Goal: Task Accomplishment & Management: Complete application form

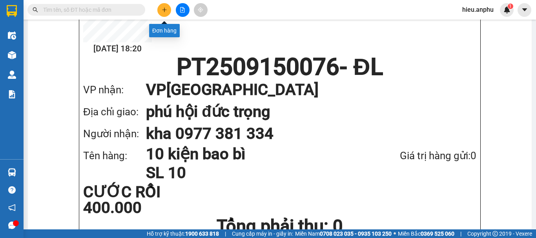
click at [166, 13] on button at bounding box center [164, 10] width 14 height 14
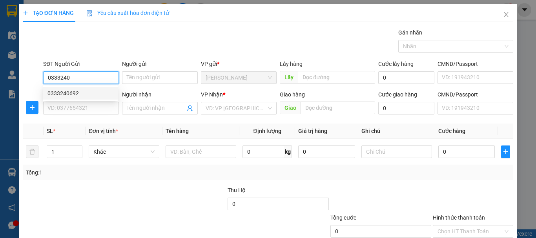
click at [66, 95] on div "0333240692" at bounding box center [80, 93] width 66 height 9
type input "0333240692"
type input "180.000"
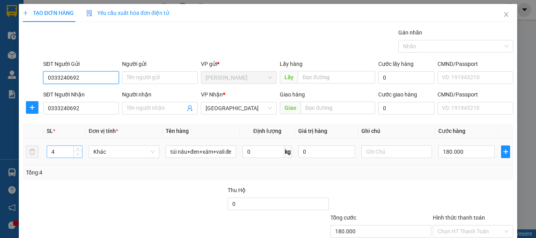
type input "0333240692"
click at [79, 155] on span "down" at bounding box center [78, 154] width 5 height 5
click at [78, 155] on span "down" at bounding box center [78, 154] width 5 height 5
click at [78, 155] on icon "down" at bounding box center [78, 154] width 3 height 3
type input "2"
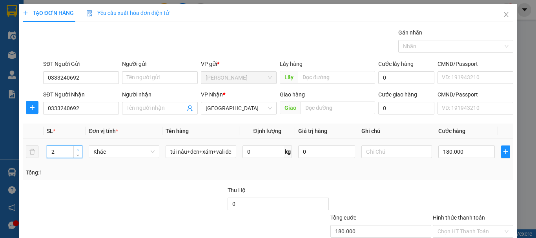
click at [78, 150] on icon "up" at bounding box center [78, 150] width 3 height 3
click at [162, 106] on input "Người nhận" at bounding box center [156, 108] width 58 height 9
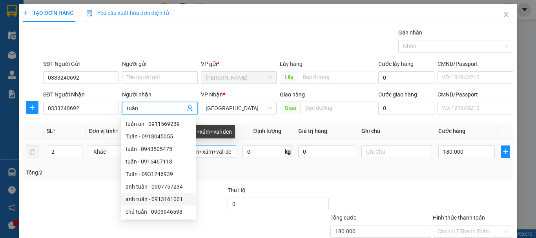
type input "tuấn"
click at [233, 153] on input "túi nâu+đen+xám+vali đen" at bounding box center [201, 152] width 71 height 13
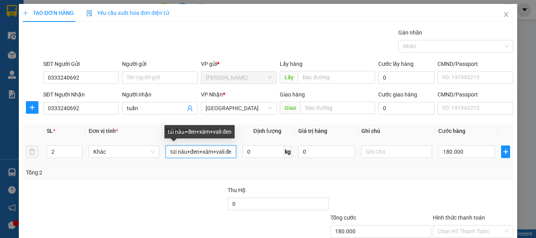
scroll to position [0, 6]
drag, startPoint x: 167, startPoint y: 153, endPoint x: 231, endPoint y: 152, distance: 63.6
click at [231, 152] on input "túi nâu+đen+xám+vali đen" at bounding box center [201, 152] width 71 height 13
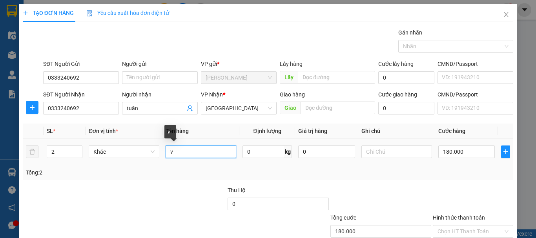
scroll to position [0, 0]
type input "[PERSON_NAME]+túi đen"
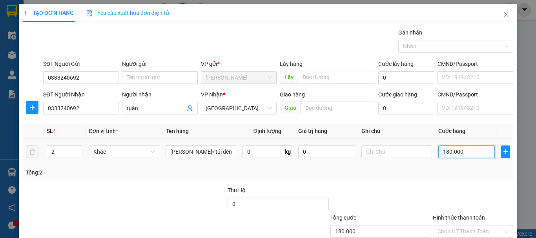
click at [450, 152] on input "180.000" at bounding box center [466, 152] width 57 height 13
type input "1"
type input "10"
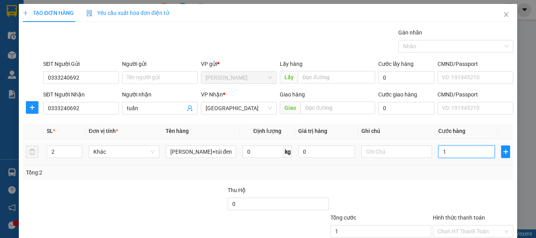
type input "10"
type input "100"
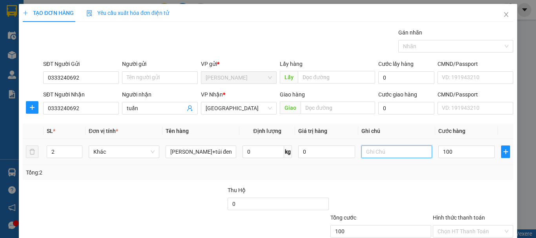
type input "100.000"
click at [388, 149] on input "text" at bounding box center [396, 152] width 71 height 13
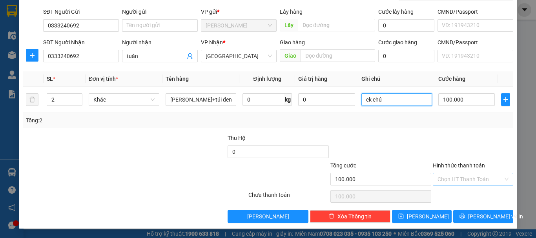
type input "ck chú"
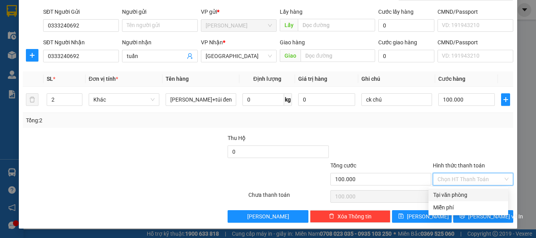
click at [464, 179] on input "Hình thức thanh toán" at bounding box center [471, 179] width 66 height 12
click at [454, 193] on div "Tại văn phòng" at bounding box center [468, 195] width 70 height 9
type input "0"
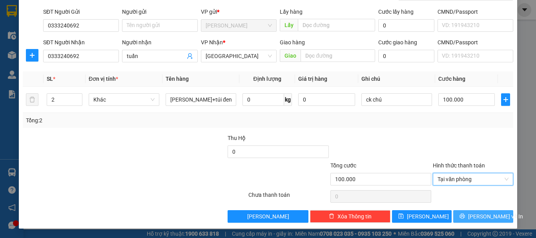
click at [475, 215] on span "[PERSON_NAME] và In" at bounding box center [495, 216] width 55 height 9
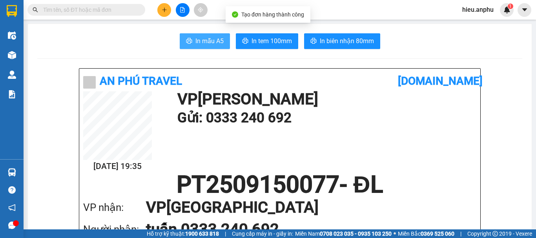
click at [211, 41] on span "In mẫu A5" at bounding box center [209, 41] width 28 height 10
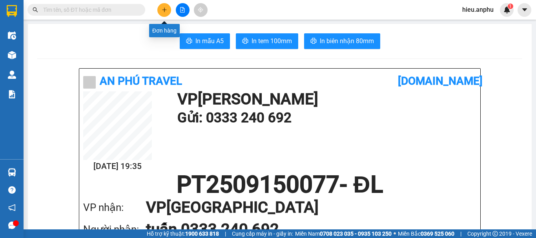
click at [170, 8] on button at bounding box center [164, 10] width 14 height 14
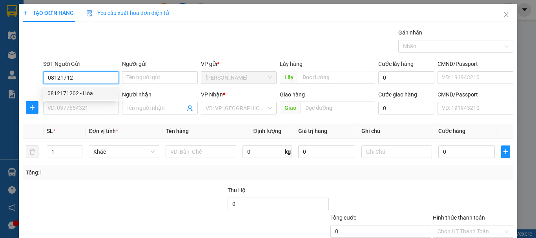
click at [65, 94] on div "0812171202 - Hòa" at bounding box center [80, 93] width 66 height 9
type input "0812171202"
type input "Hòa"
type input "0919966343"
type input "Huy"
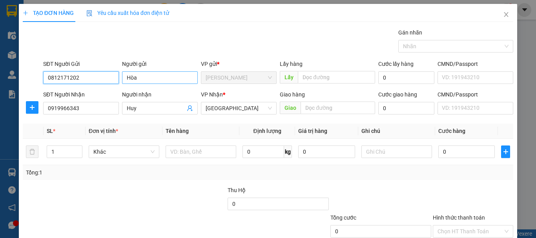
type input "30.000"
type input "0812171202"
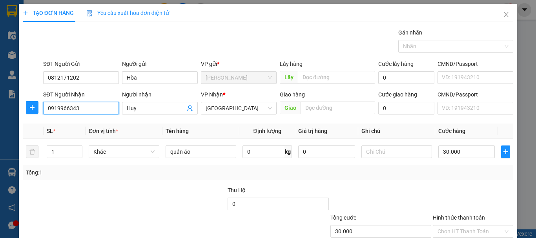
click at [86, 111] on input "0919966343" at bounding box center [81, 108] width 76 height 13
drag, startPoint x: 86, startPoint y: 107, endPoint x: 32, endPoint y: 115, distance: 54.8
click at [32, 115] on div "SĐT Người Nhận 0919966343 Người nhận Huy VP Nhận * Đà Lạt Giao hàng Giao Cước g…" at bounding box center [268, 103] width 492 height 27
type input "0325321035"
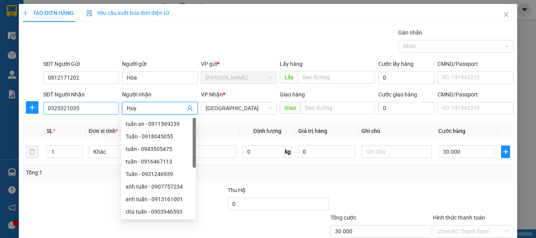
drag, startPoint x: 143, startPoint y: 109, endPoint x: 117, endPoint y: 114, distance: 25.9
click at [117, 114] on div "SĐT Người Nhận 0325321035 Người nhận Huy VP Nhận * Đà Lạt Giao hàng Giao Cước g…" at bounding box center [278, 103] width 473 height 27
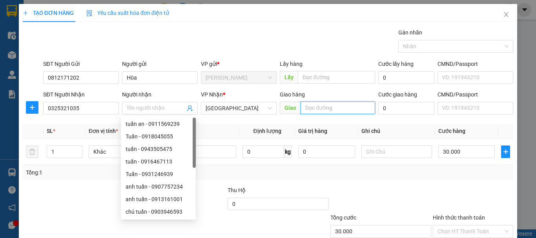
click at [339, 109] on input "text" at bounding box center [338, 108] width 75 height 13
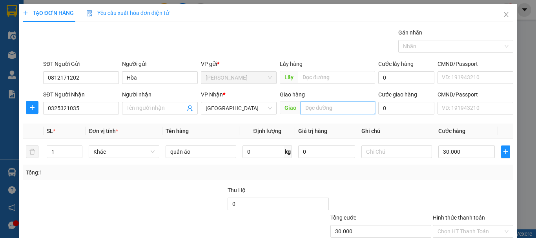
type input "d"
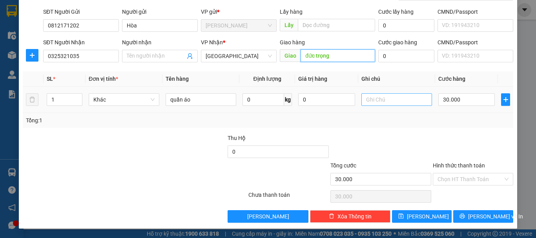
type input "đức trọng"
click at [401, 100] on input "text" at bounding box center [396, 99] width 71 height 13
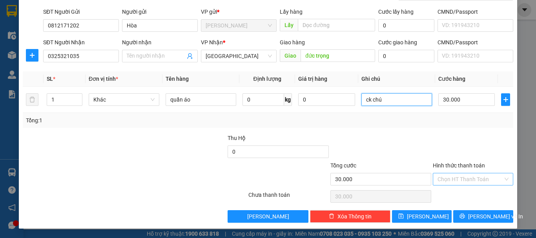
type input "ck chú"
click at [458, 176] on input "Hình thức thanh toán" at bounding box center [471, 179] width 66 height 12
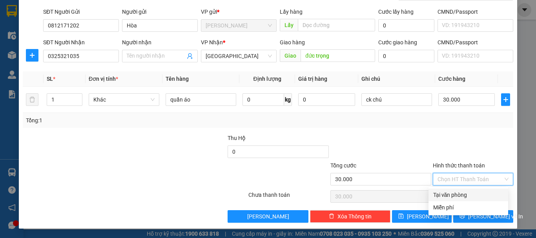
click at [459, 193] on div "Tại văn phòng" at bounding box center [468, 195] width 70 height 9
type input "0"
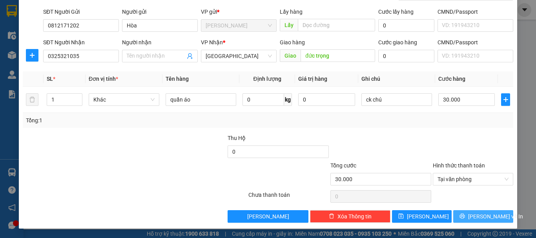
click at [453, 217] on button "[PERSON_NAME] và In" at bounding box center [483, 216] width 60 height 13
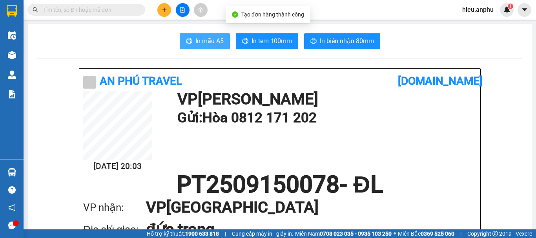
click at [215, 40] on span "In mẫu A5" at bounding box center [209, 41] width 28 height 10
click at [115, 7] on input "text" at bounding box center [89, 9] width 93 height 9
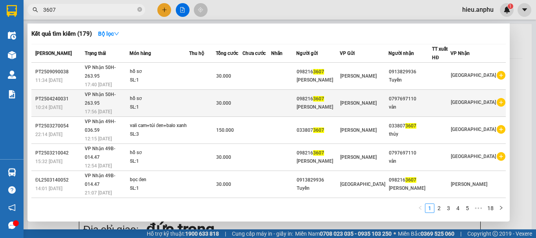
type input "3607"
click at [497, 98] on icon "plus-circle" at bounding box center [501, 102] width 9 height 9
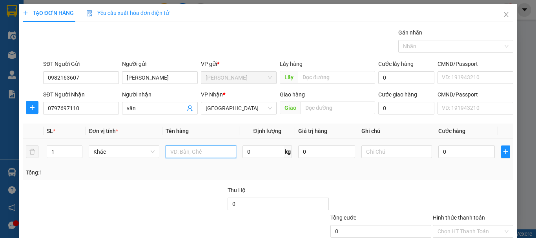
click at [202, 154] on input "text" at bounding box center [201, 152] width 71 height 13
type input "hồ sơ"
click at [449, 151] on input "0" at bounding box center [466, 152] width 57 height 13
type input "3"
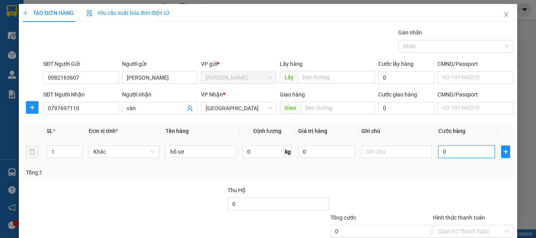
type input "3"
type input "30"
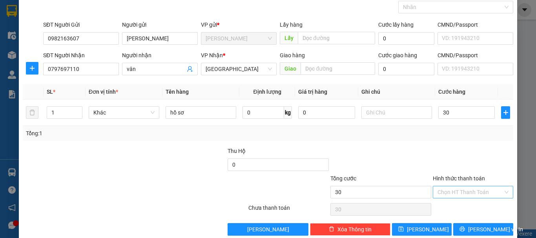
type input "30.000"
click at [476, 189] on input "Hình thức thanh toán" at bounding box center [471, 192] width 66 height 12
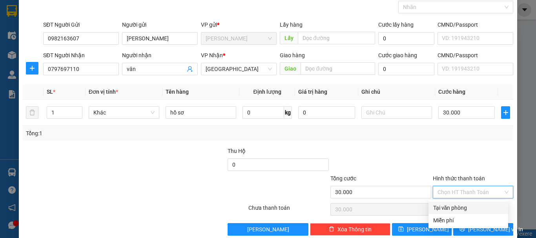
click at [466, 211] on div "Tại văn phòng" at bounding box center [468, 208] width 70 height 9
type input "0"
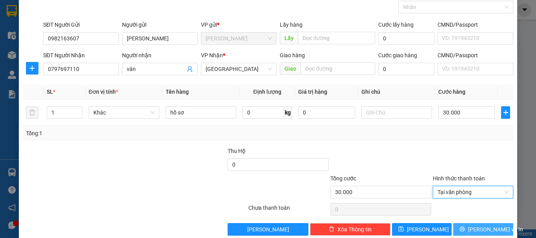
click at [475, 226] on span "[PERSON_NAME] và In" at bounding box center [495, 229] width 55 height 9
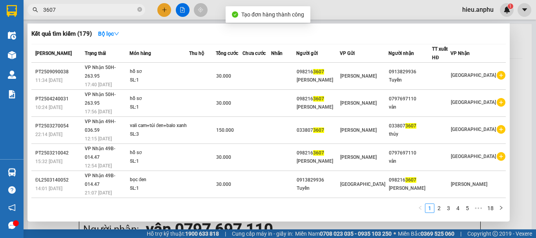
click at [184, 9] on div at bounding box center [268, 119] width 536 height 238
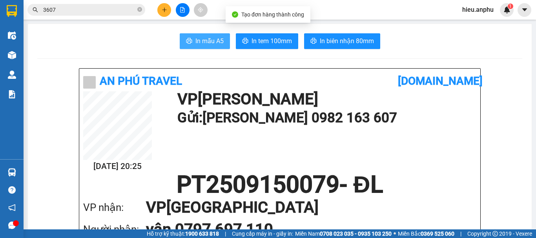
click at [218, 43] on span "In mẫu A5" at bounding box center [209, 41] width 28 height 10
click at [140, 9] on icon "close-circle" at bounding box center [139, 9] width 5 height 5
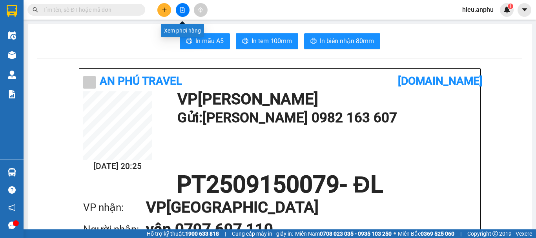
click at [184, 7] on icon "file-add" at bounding box center [182, 9] width 5 height 5
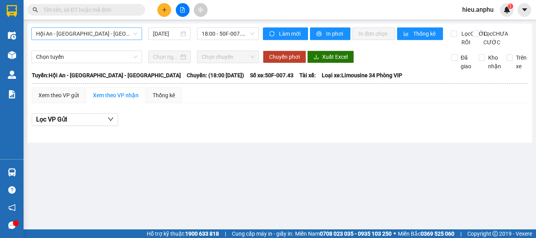
click at [102, 34] on span "Hội An - [GEOGRAPHIC_DATA] - [GEOGRAPHIC_DATA]" at bounding box center [86, 34] width 101 height 12
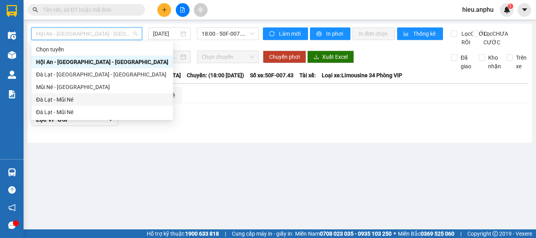
click at [57, 102] on div "Đà Lạt - Mũi Né" at bounding box center [102, 99] width 132 height 9
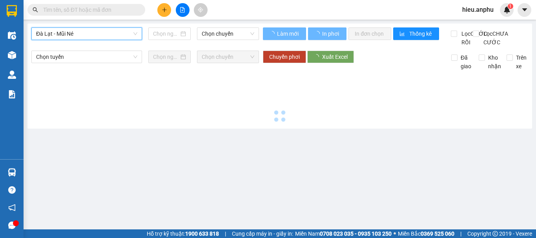
type input "[DATE]"
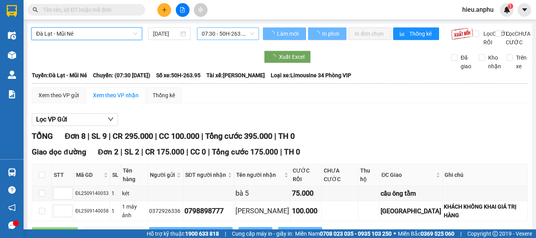
click at [242, 33] on span "07:30 - 50H-263.95" at bounding box center [228, 34] width 53 height 12
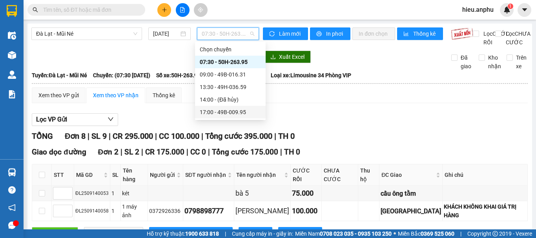
click at [214, 113] on div "17:00 - 49B-009.95" at bounding box center [230, 112] width 61 height 9
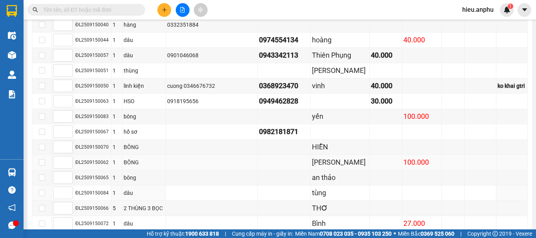
scroll to position [592, 0]
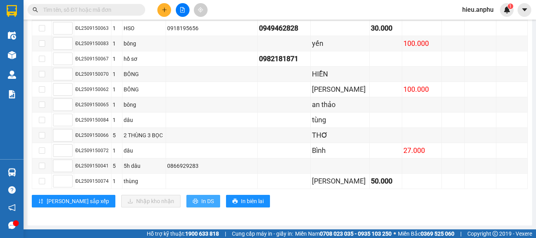
click at [201, 198] on span "In DS" at bounding box center [207, 201] width 13 height 9
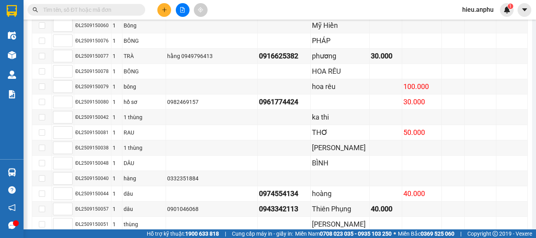
scroll to position [239, 0]
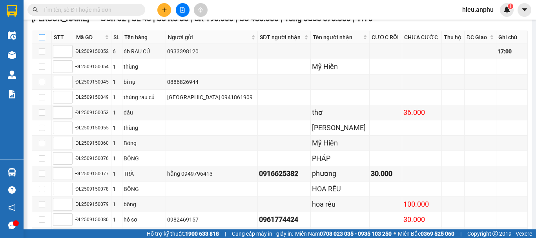
click at [43, 40] on input "checkbox" at bounding box center [42, 37] width 6 height 6
checkbox input "true"
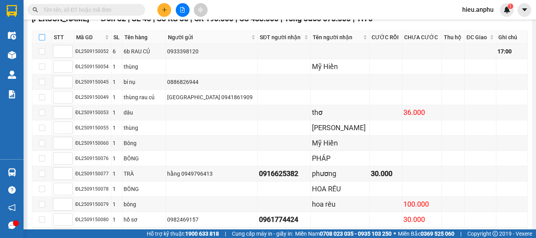
checkbox input "true"
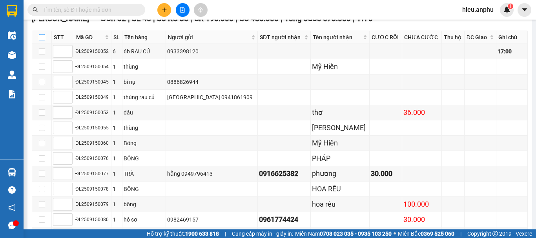
checkbox input "true"
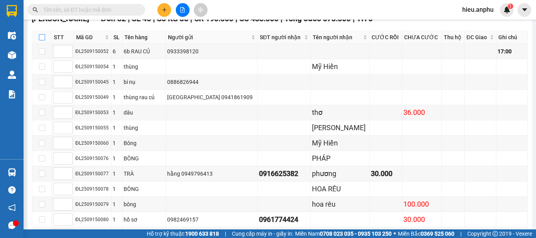
checkbox input "true"
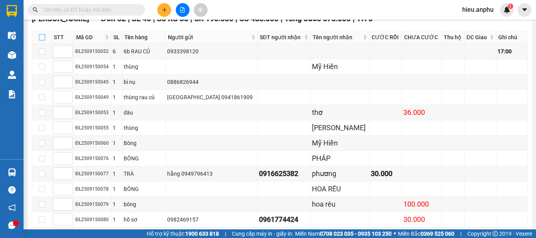
checkbox input "true"
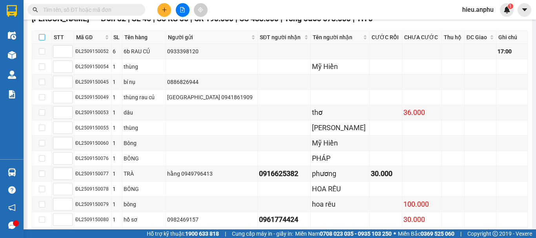
checkbox input "true"
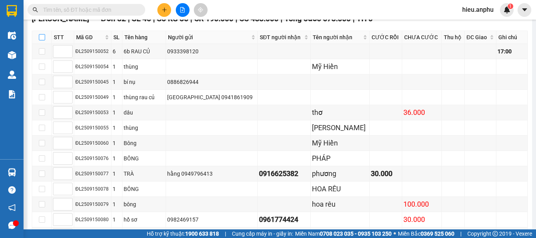
checkbox input "true"
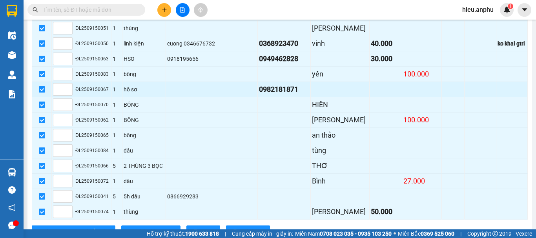
scroll to position [592, 0]
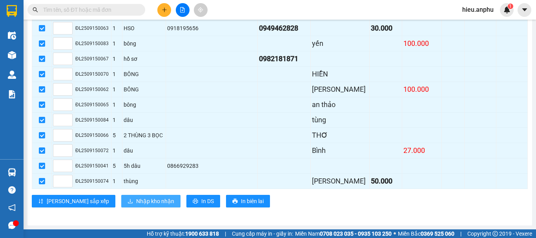
click at [136, 202] on span "Nhập kho nhận" at bounding box center [155, 201] width 38 height 9
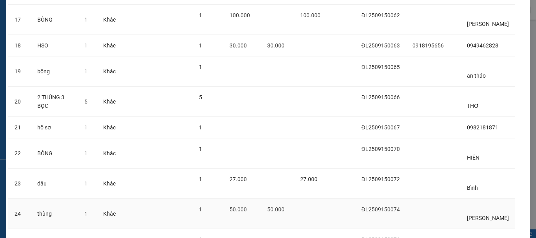
scroll to position [792, 0]
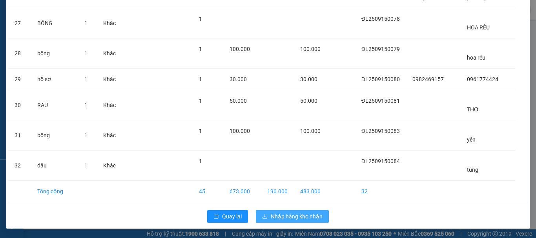
click at [307, 213] on span "Nhập hàng kho nhận" at bounding box center [297, 216] width 52 height 9
